Goal: Find specific page/section: Find specific page/section

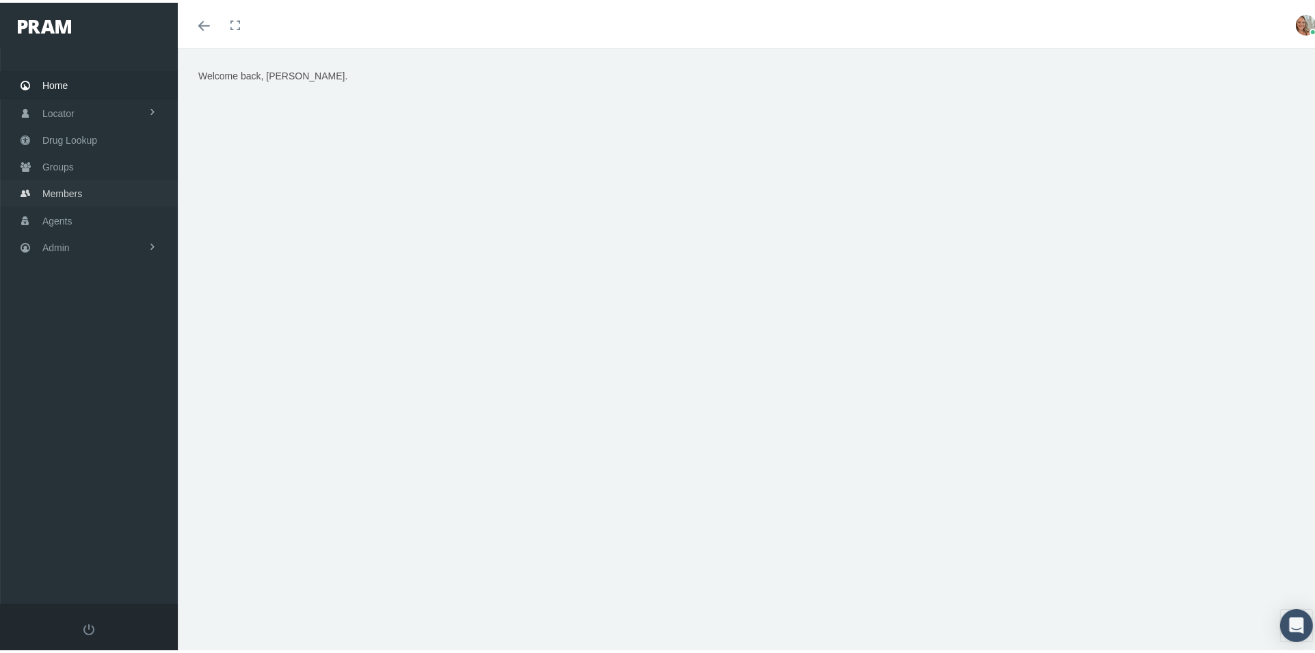
click at [78, 192] on span "Members" at bounding box center [62, 191] width 40 height 26
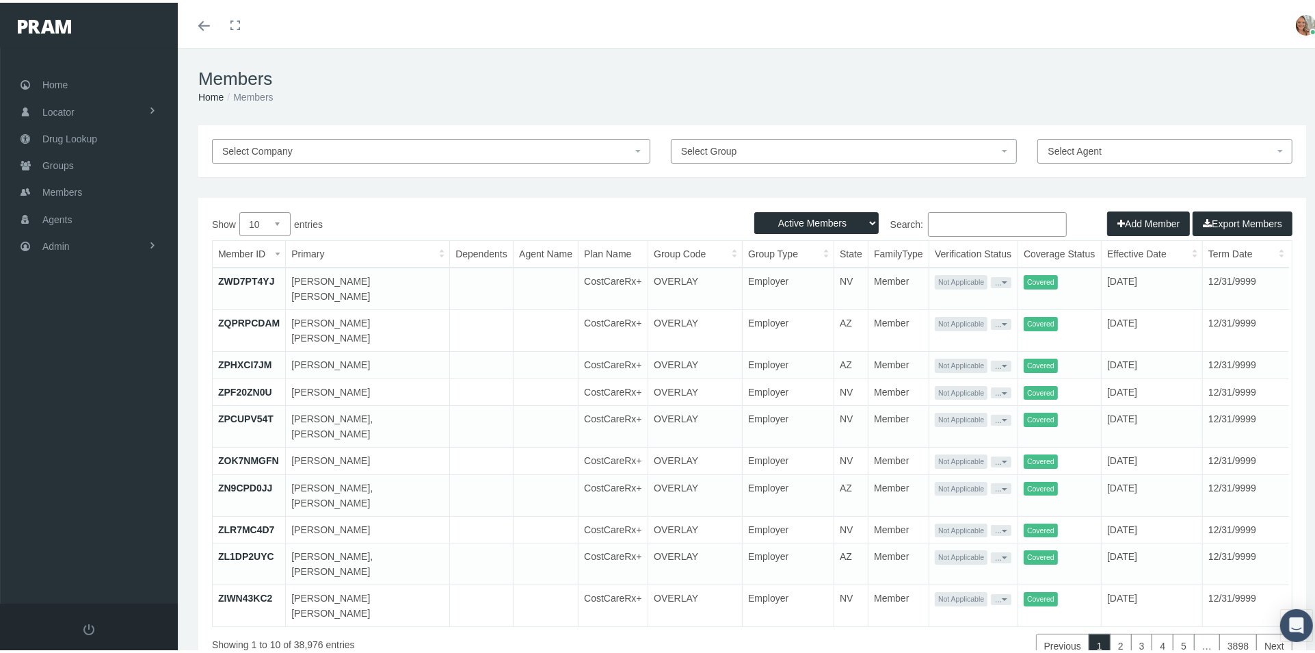
click at [932, 224] on input "Search:" at bounding box center [997, 221] width 139 height 25
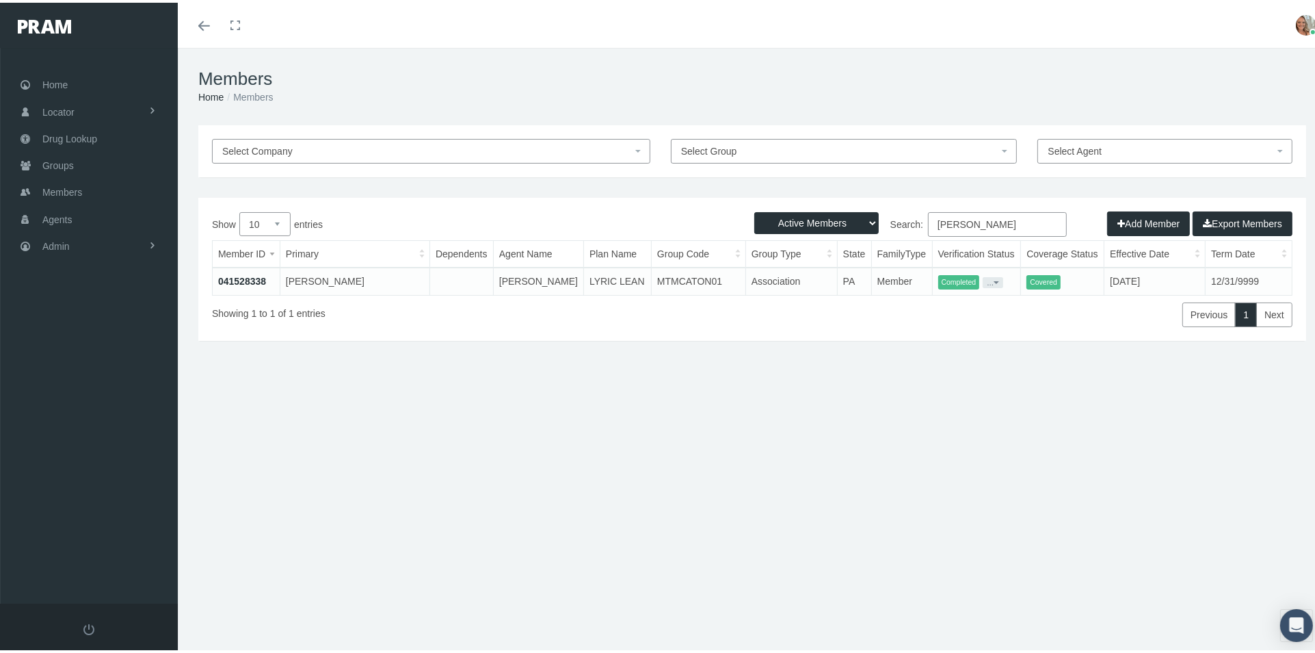
type input "[PERSON_NAME]"
click at [237, 281] on link "041528338" at bounding box center [242, 278] width 48 height 11
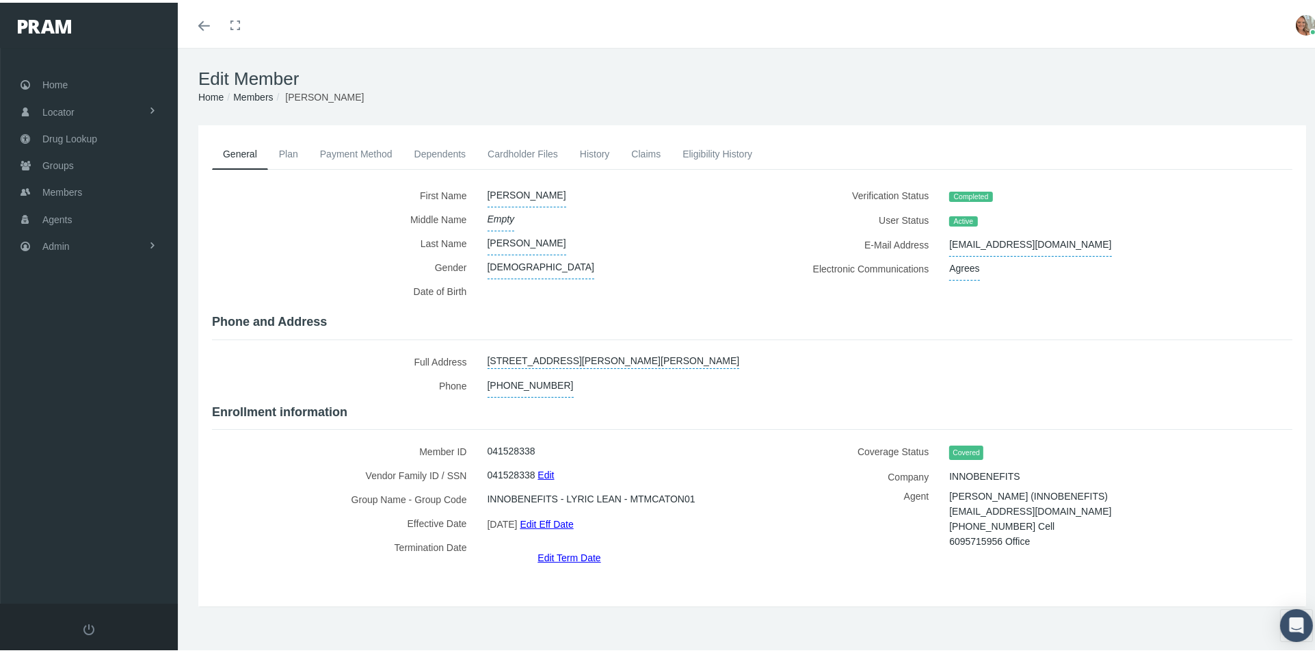
click at [494, 147] on link "Cardholder Files" at bounding box center [523, 151] width 92 height 30
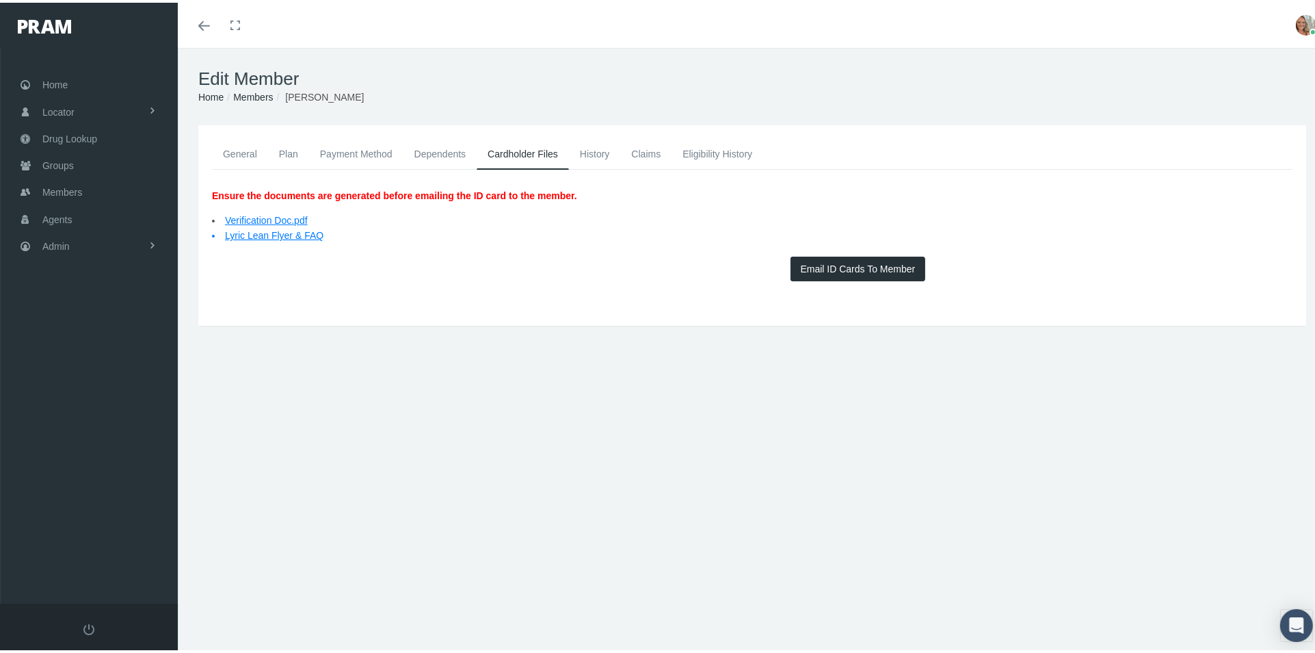
click at [264, 235] on link "Lyric Lean Flyer & FAQ" at bounding box center [274, 232] width 98 height 11
click at [68, 188] on span "Members" at bounding box center [62, 189] width 40 height 26
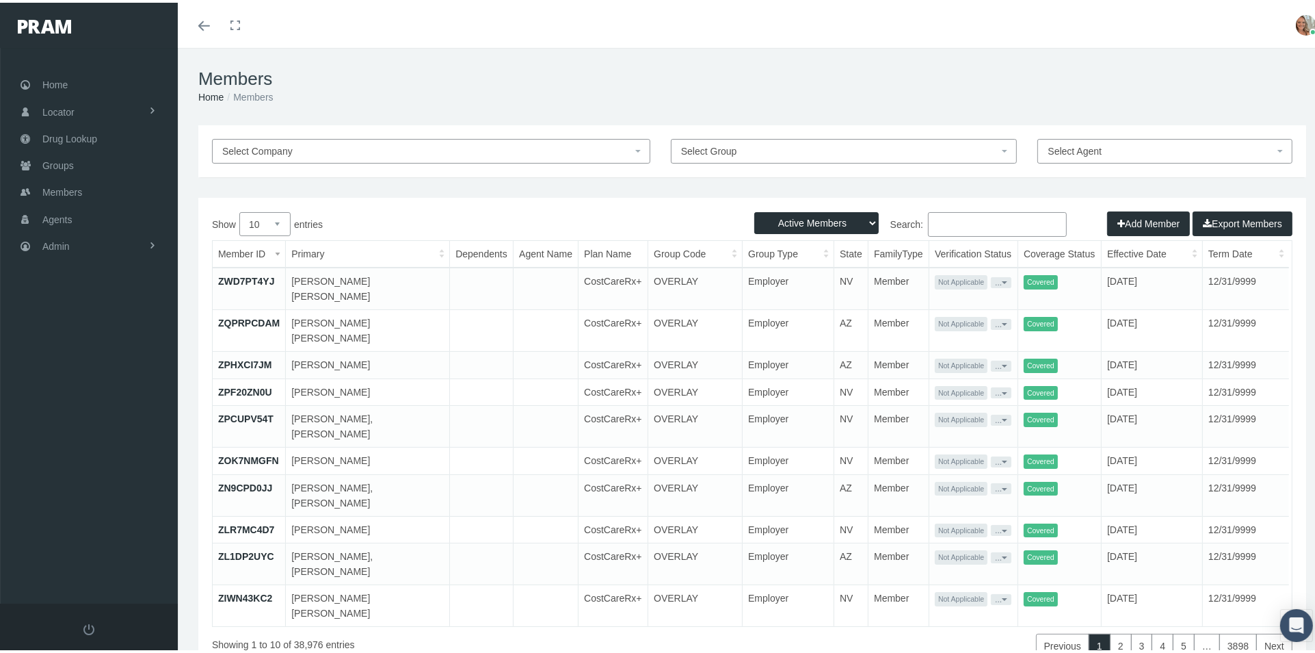
click at [936, 222] on input "Search:" at bounding box center [997, 221] width 139 height 25
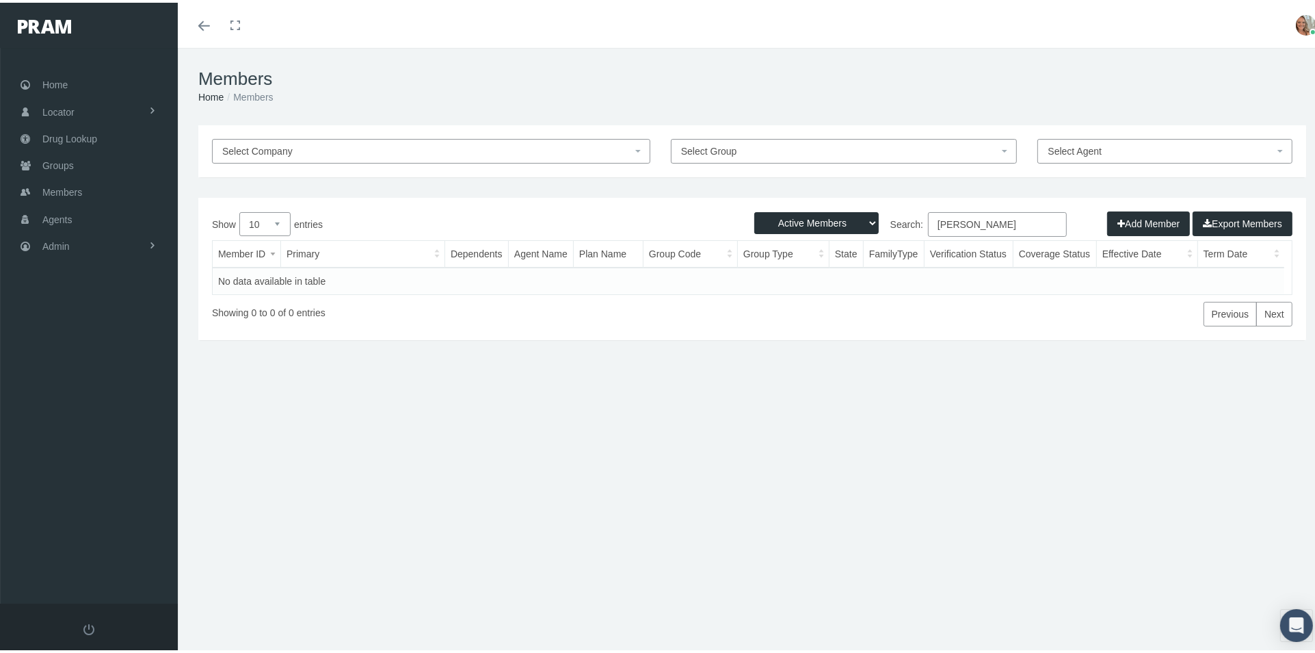
type input "[PERSON_NAME]"
